Goal: Task Accomplishment & Management: Manage account settings

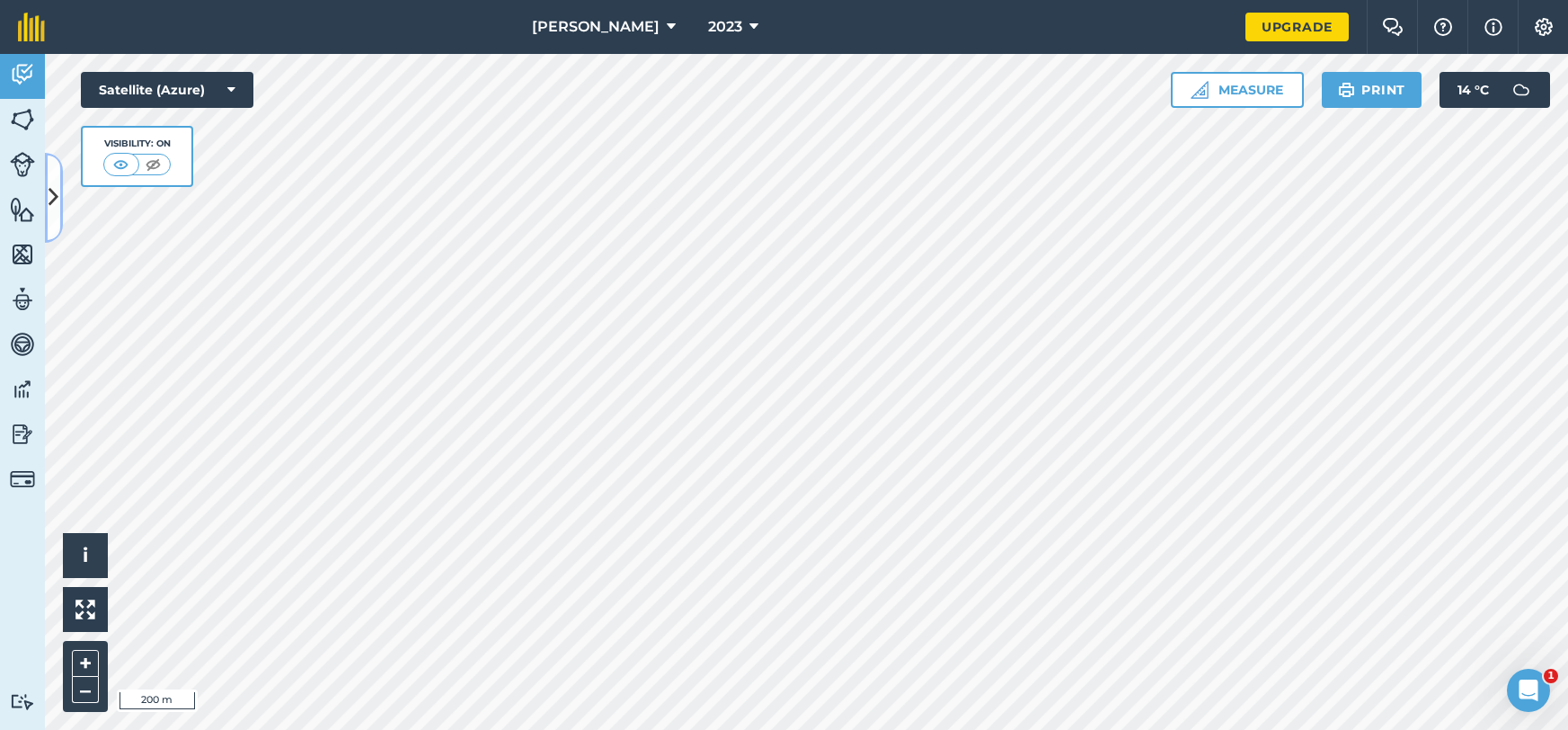
click at [51, 196] on icon at bounding box center [53, 198] width 10 height 31
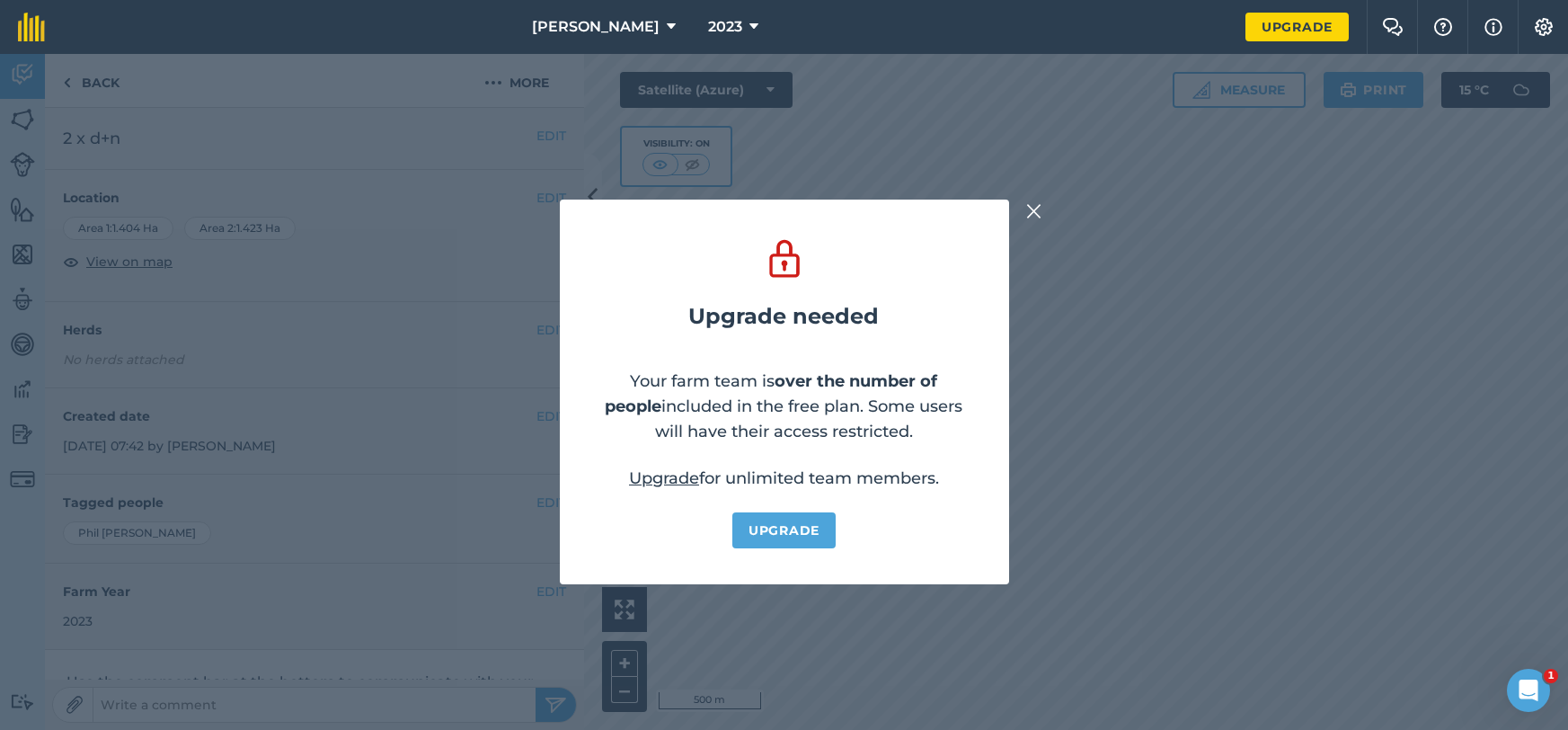
click at [1047, 212] on div "Upgrade needed Your farm team is over the number of people included in the free…" at bounding box center [784, 392] width 1568 height 676
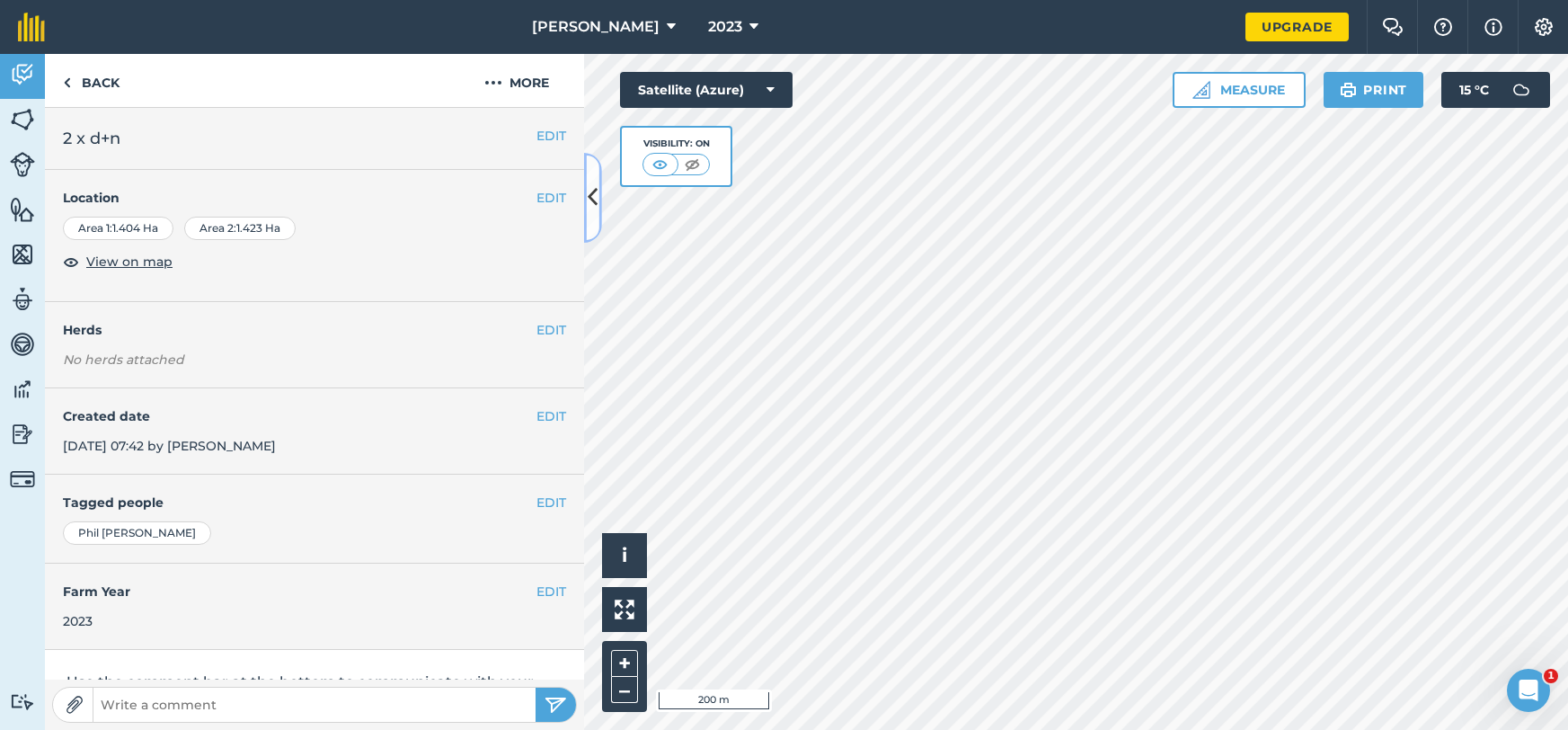
click at [592, 209] on icon at bounding box center [592, 198] width 10 height 31
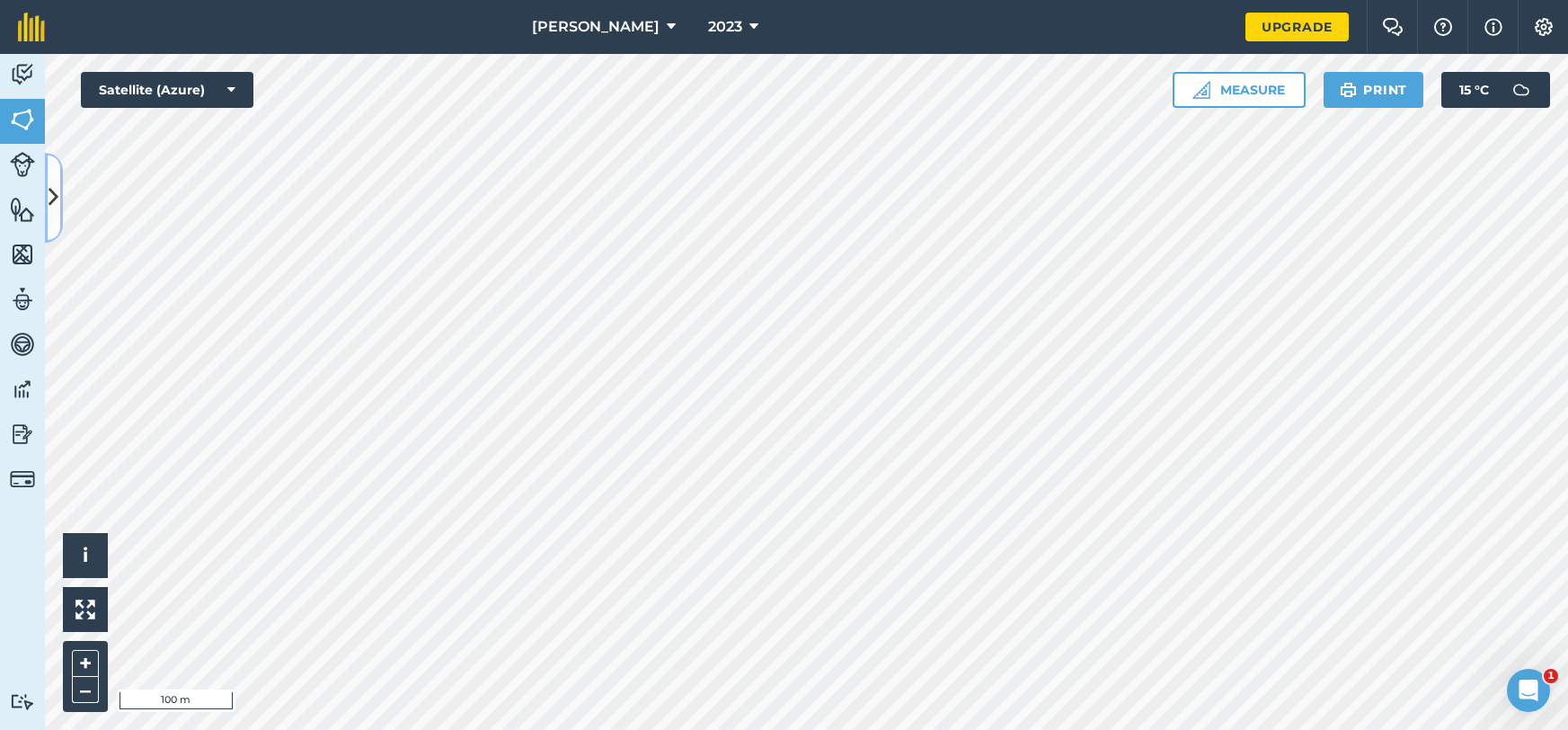
click at [54, 202] on icon at bounding box center [53, 198] width 10 height 31
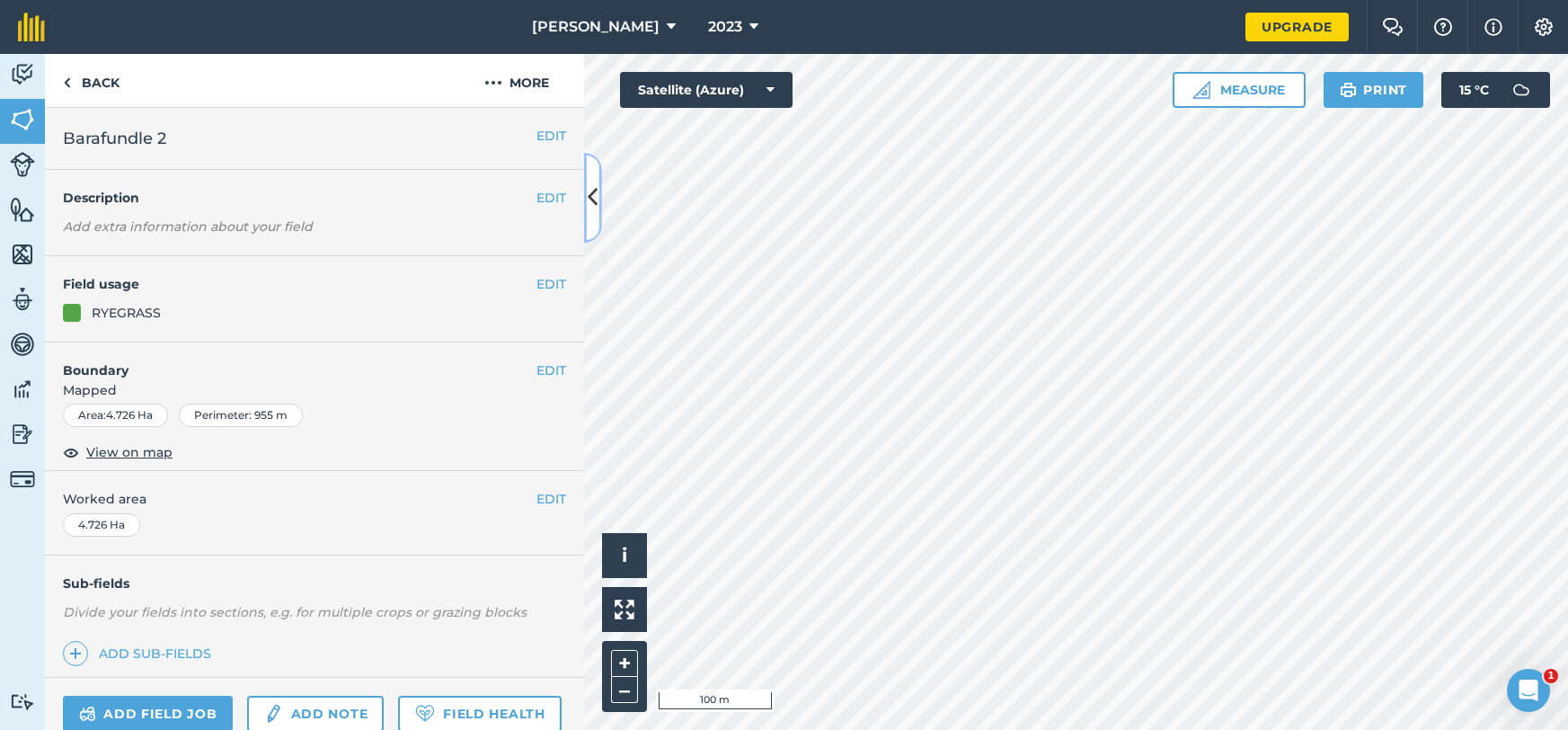
click at [600, 207] on button at bounding box center [593, 198] width 18 height 90
